Goal: Transaction & Acquisition: Purchase product/service

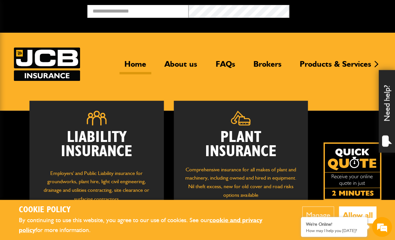
click at [261, 148] on h2 "Plant Insurance" at bounding box center [240, 145] width 114 height 28
click at [253, 140] on h2 "Plant Insurance" at bounding box center [240, 145] width 114 height 28
click at [368, 222] on button "Allow all" at bounding box center [356, 215] width 37 height 17
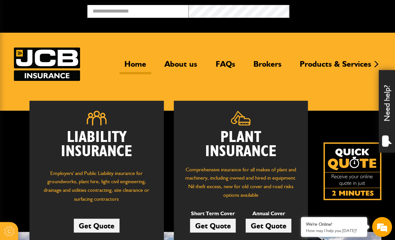
click at [268, 227] on link "Get Quote" at bounding box center [268, 226] width 46 height 14
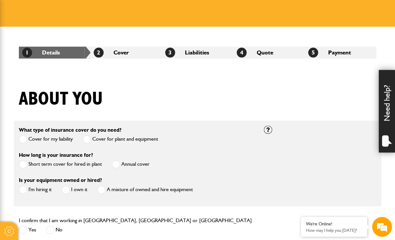
scroll to position [85, 0]
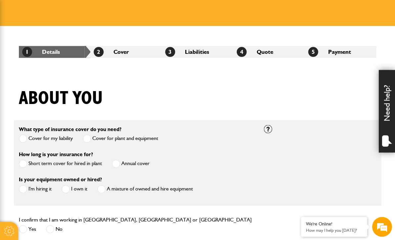
click at [26, 138] on span at bounding box center [23, 138] width 8 height 8
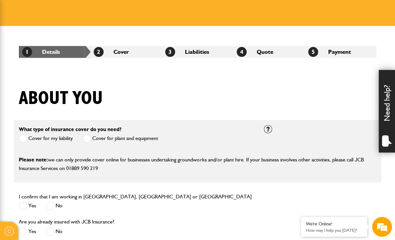
click at [95, 137] on label "Cover for plant and equipment" at bounding box center [120, 138] width 75 height 8
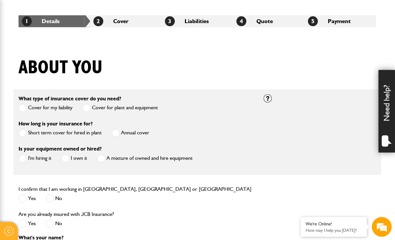
click at [119, 132] on span at bounding box center [116, 133] width 8 height 8
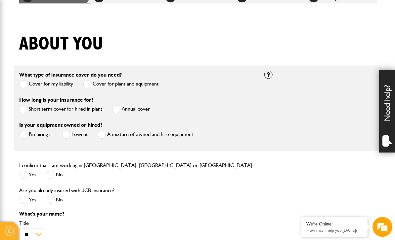
scroll to position [137, 0]
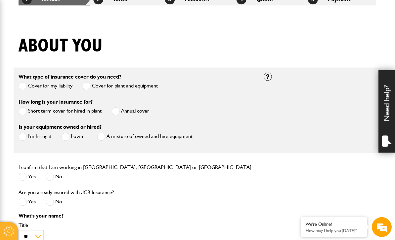
click at [66, 138] on span at bounding box center [65, 137] width 8 height 8
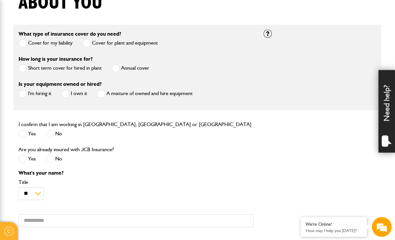
scroll to position [180, 0]
click at [23, 134] on span at bounding box center [23, 133] width 8 height 8
click at [21, 159] on span at bounding box center [23, 158] width 8 height 8
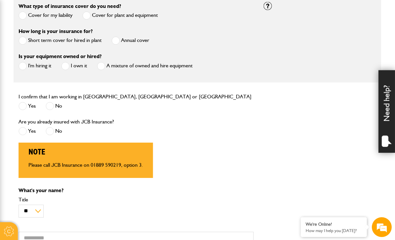
scroll to position [207, 0]
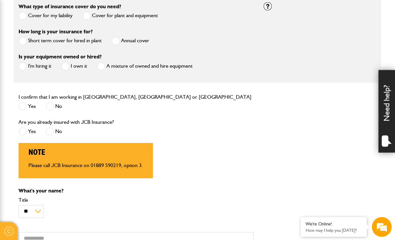
click at [50, 131] on span at bounding box center [50, 132] width 8 height 8
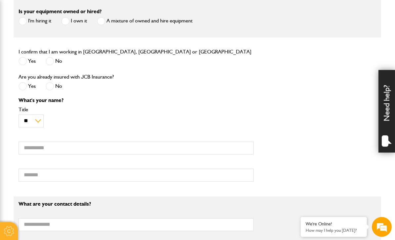
scroll to position [252, 0]
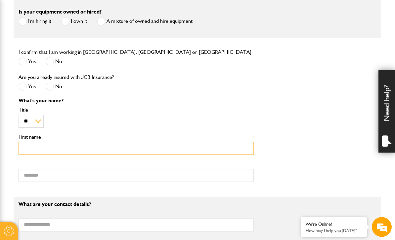
click at [32, 148] on input "First name" at bounding box center [136, 148] width 235 height 13
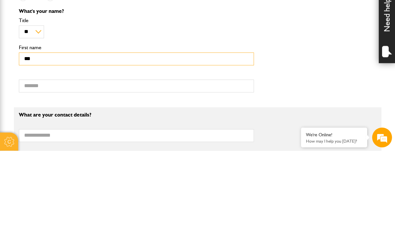
type input "***"
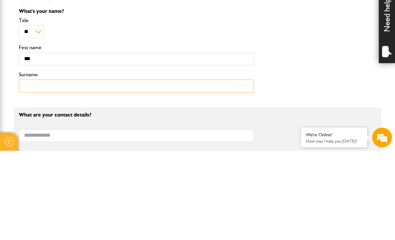
click at [33, 169] on input "Surname" at bounding box center [136, 175] width 235 height 13
type input "*******"
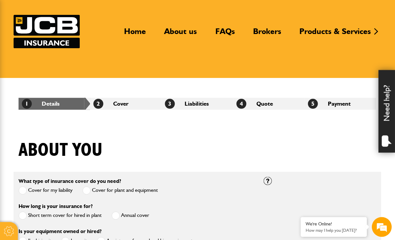
scroll to position [0, 0]
